Goal: Check status

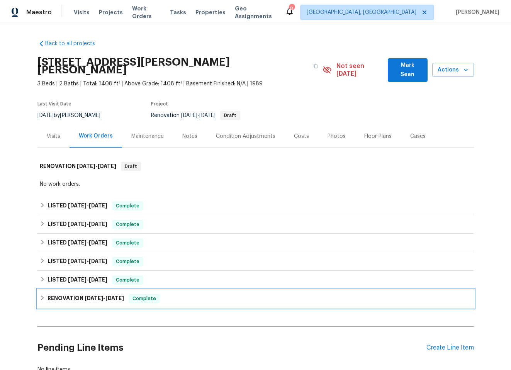
click at [206, 294] on div "RENOVATION [DATE] - [DATE] Complete" at bounding box center [255, 298] width 431 height 9
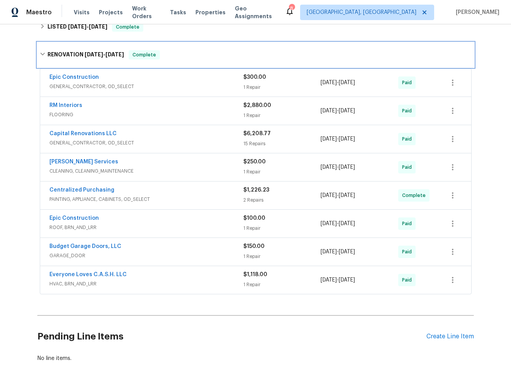
scroll to position [242, 0]
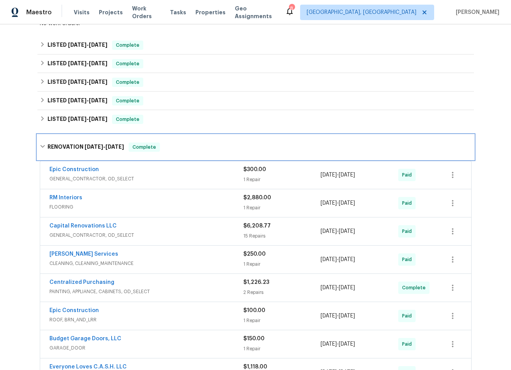
click at [176, 142] on div "RENOVATION 3/21/25 - 4/7/25 Complete" at bounding box center [255, 146] width 431 height 9
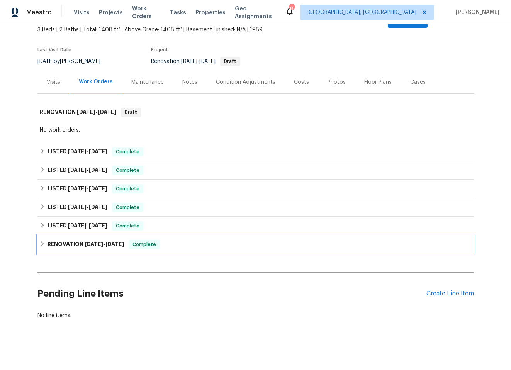
scroll to position [54, 0]
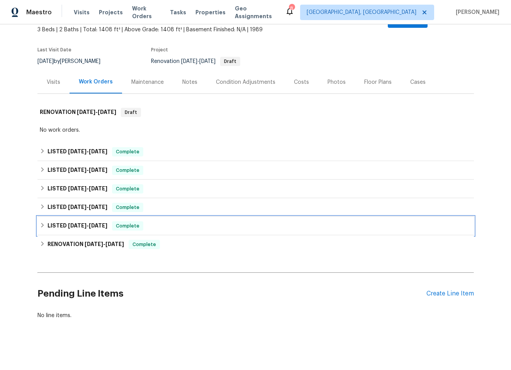
click at [169, 217] on div "LISTED 4/9/25 - 4/14/25 Complete" at bounding box center [255, 226] width 436 height 19
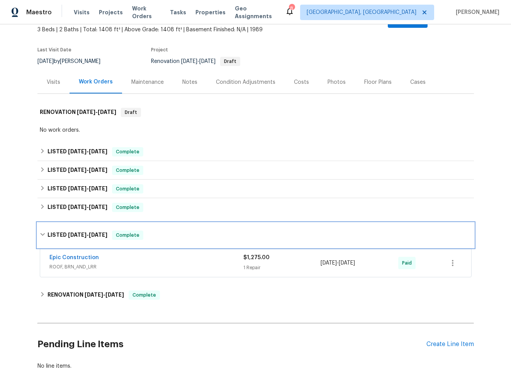
click at [169, 223] on div "LISTED 4/9/25 - 4/14/25 Complete" at bounding box center [255, 235] width 436 height 25
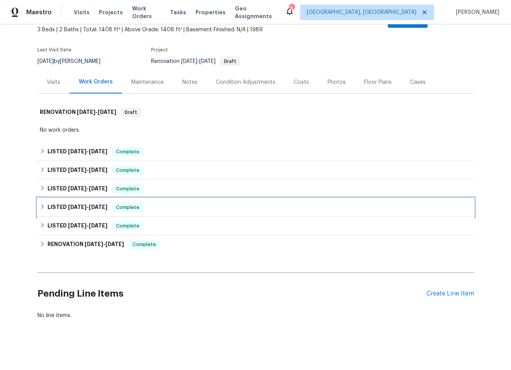
click at [171, 198] on div "LISTED 4/30/25 - 5/13/25 Complete" at bounding box center [255, 207] width 436 height 19
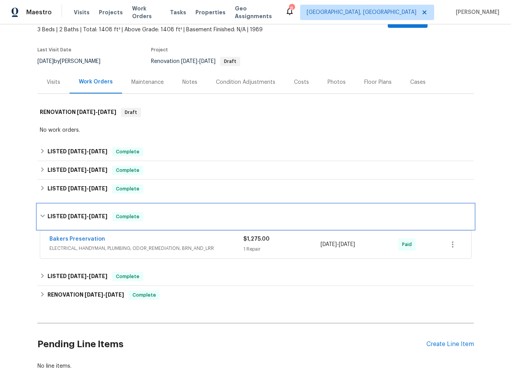
click at [173, 204] on div "LISTED 4/30/25 - 5/13/25 Complete" at bounding box center [255, 216] width 436 height 25
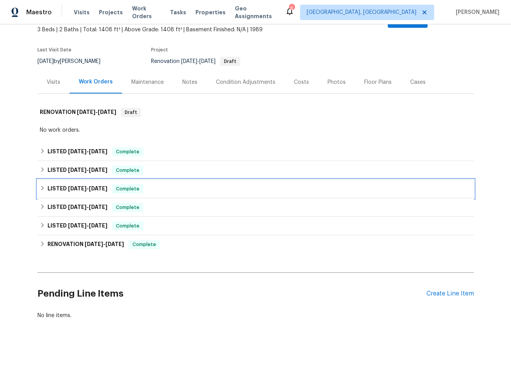
click at [176, 184] on div "LISTED 6/2/25 - 6/19/25 Complete" at bounding box center [255, 188] width 431 height 9
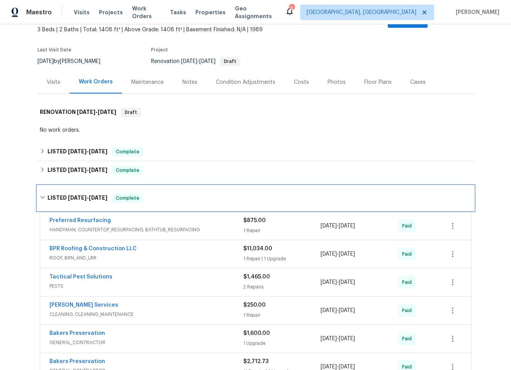
scroll to position [78, 0]
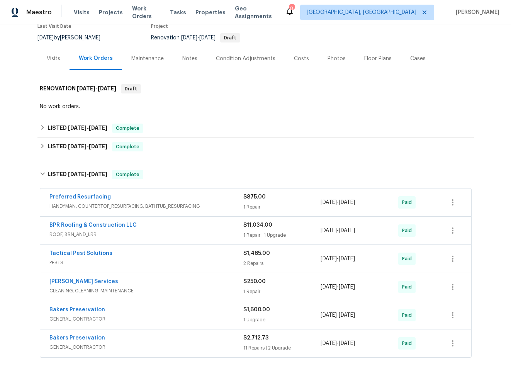
click at [160, 221] on div "BPR Roofing & Construction LLC" at bounding box center [146, 225] width 194 height 9
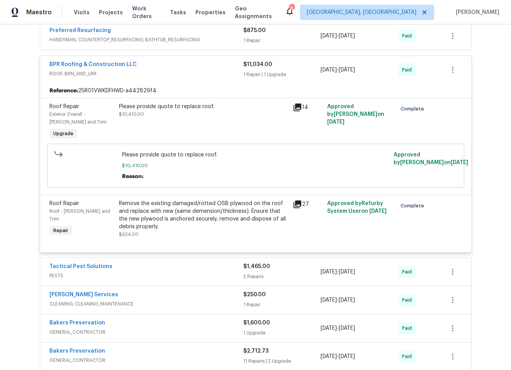
scroll to position [245, 0]
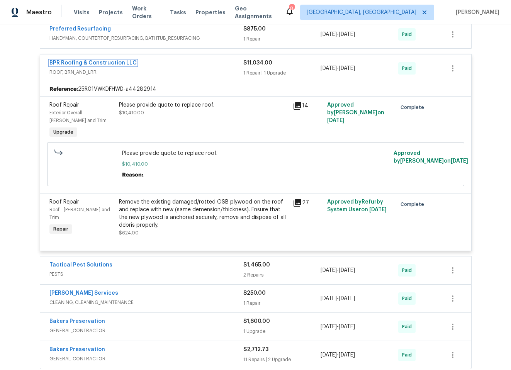
click at [83, 60] on link "BPR Roofing & Construction LLC" at bounding box center [92, 62] width 87 height 5
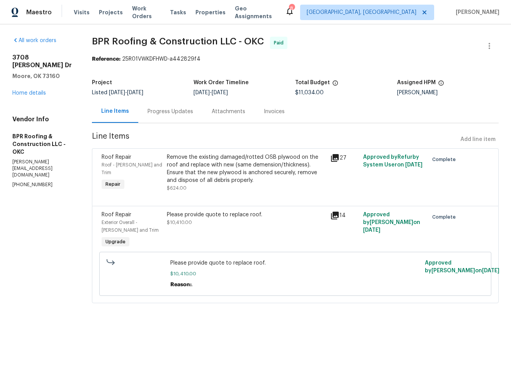
click at [182, 114] on div "Progress Updates" at bounding box center [170, 112] width 46 height 8
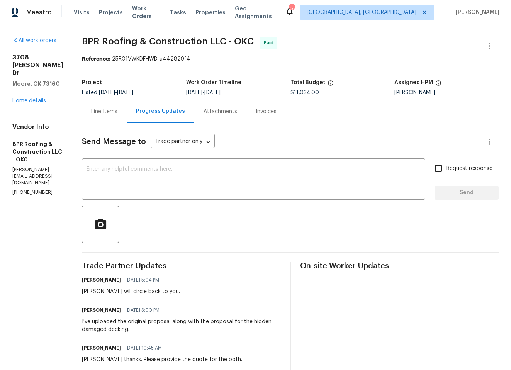
click at [274, 114] on div "Invoices" at bounding box center [266, 112] width 21 height 8
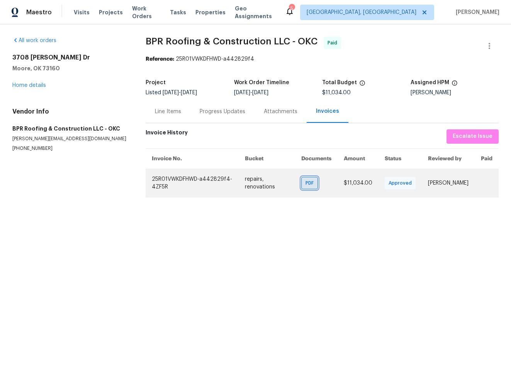
click at [306, 181] on span "PDF" at bounding box center [310, 183] width 11 height 8
